Goal: Navigation & Orientation: Find specific page/section

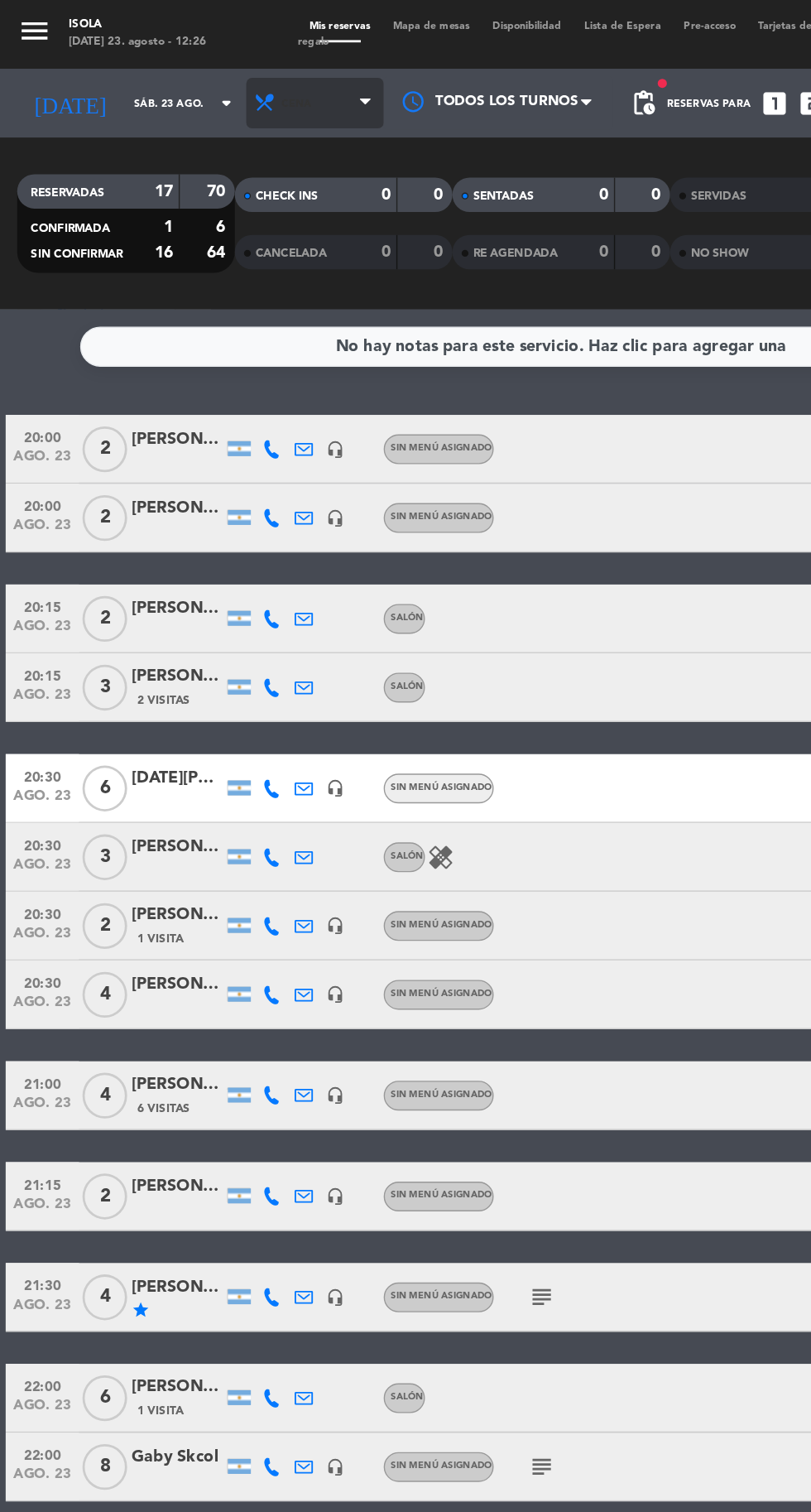
click at [212, 76] on span "Cena" at bounding box center [227, 75] width 99 height 37
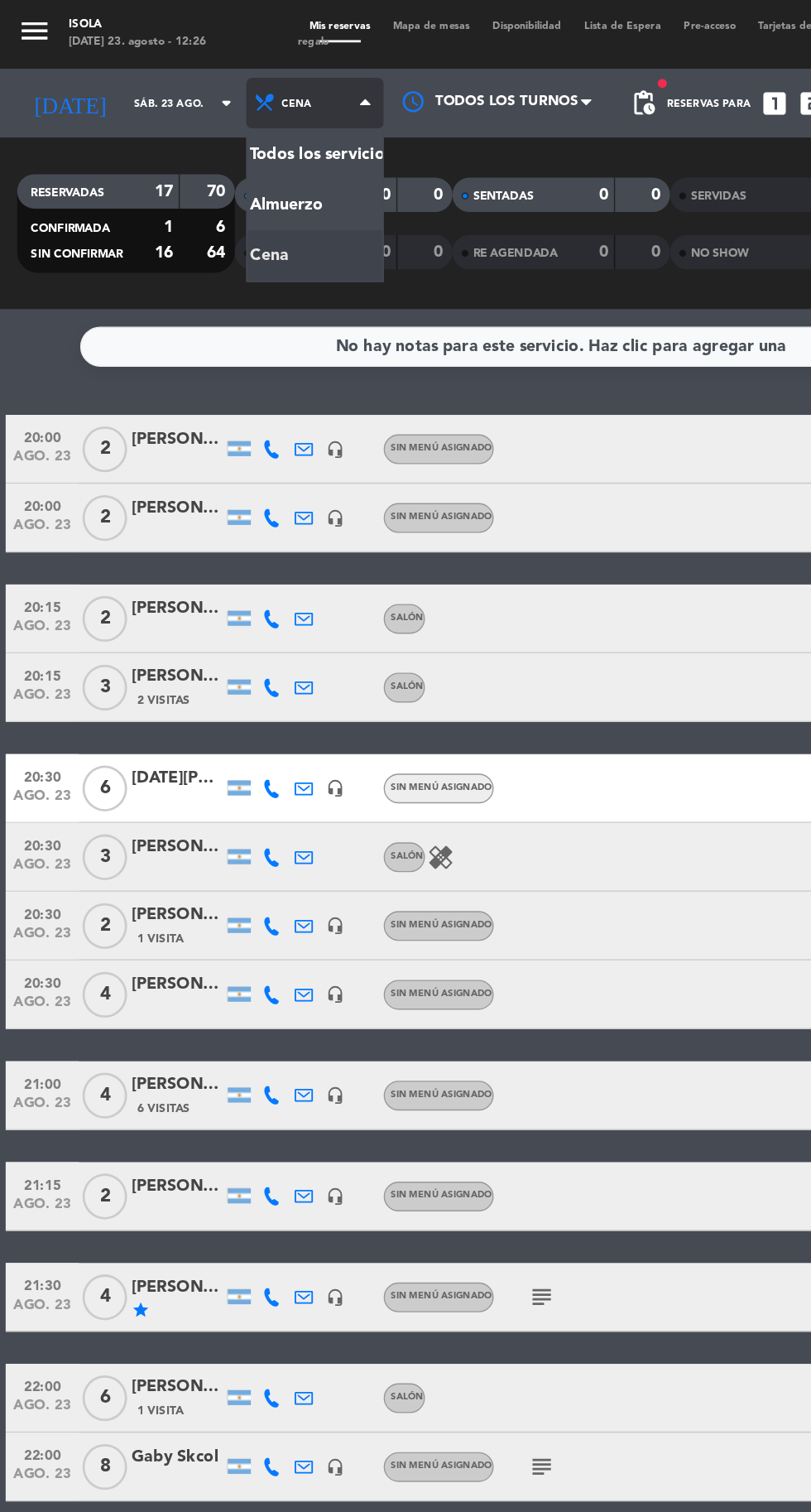
click at [206, 146] on div "menu [PERSON_NAME][DATE] 23. agosto - 12:26 Mis reservas Mapa de mesas Disponib…" at bounding box center [405, 112] width 811 height 223
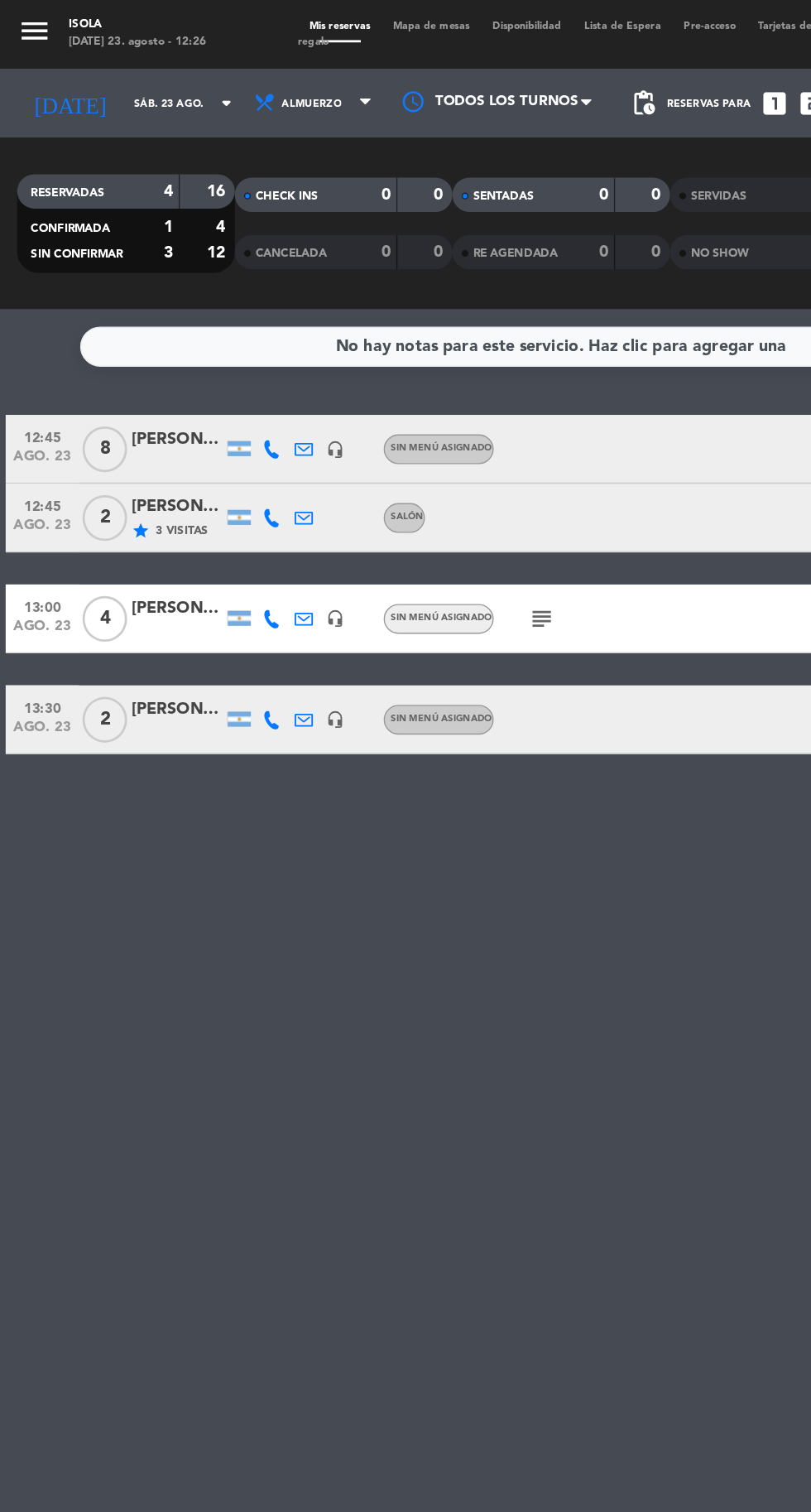
click at [315, 17] on span "Mapa de mesas" at bounding box center [312, 18] width 72 height 8
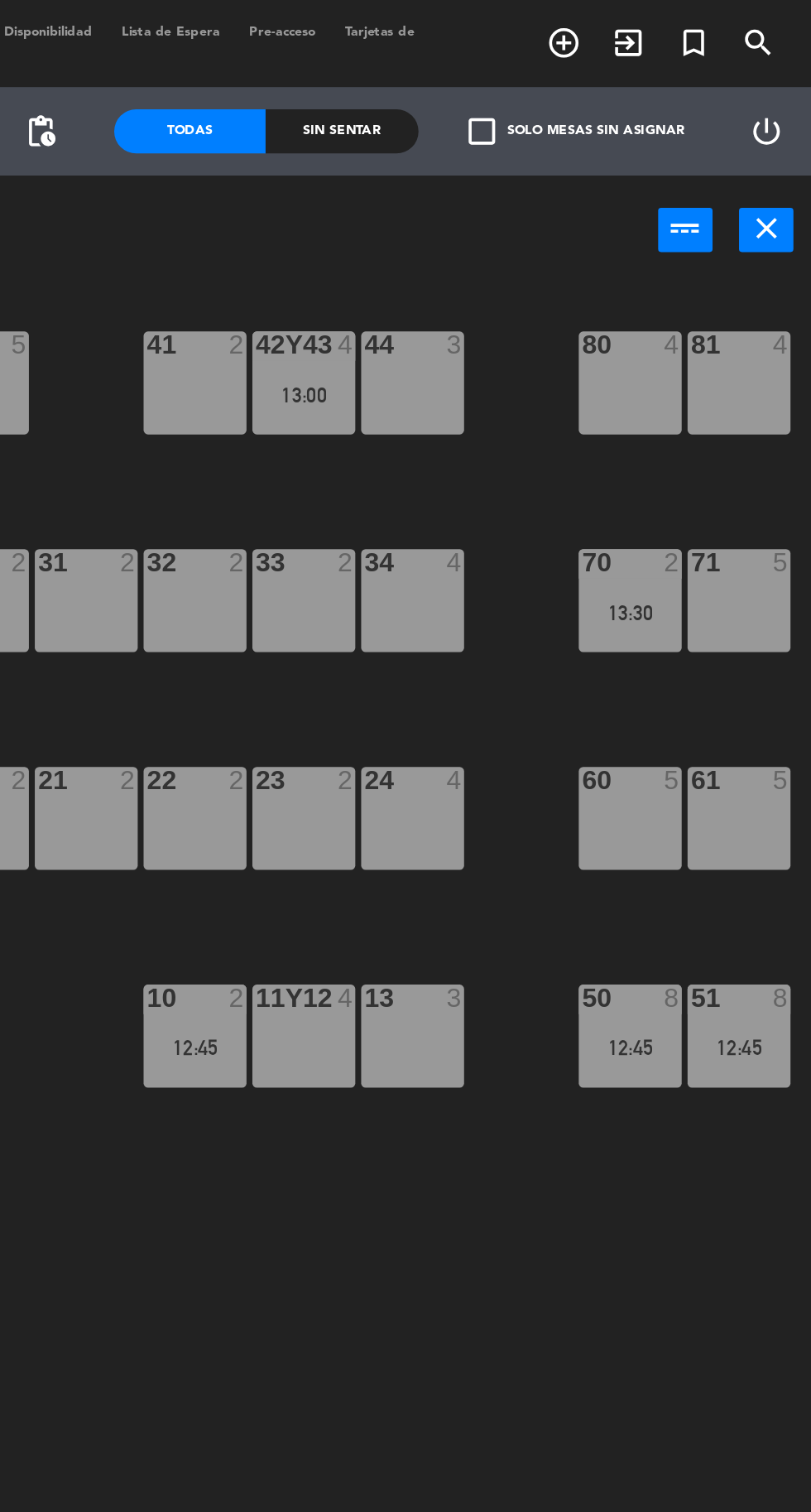
scroll to position [0, 28]
